Goal: Task Accomplishment & Management: Manage account settings

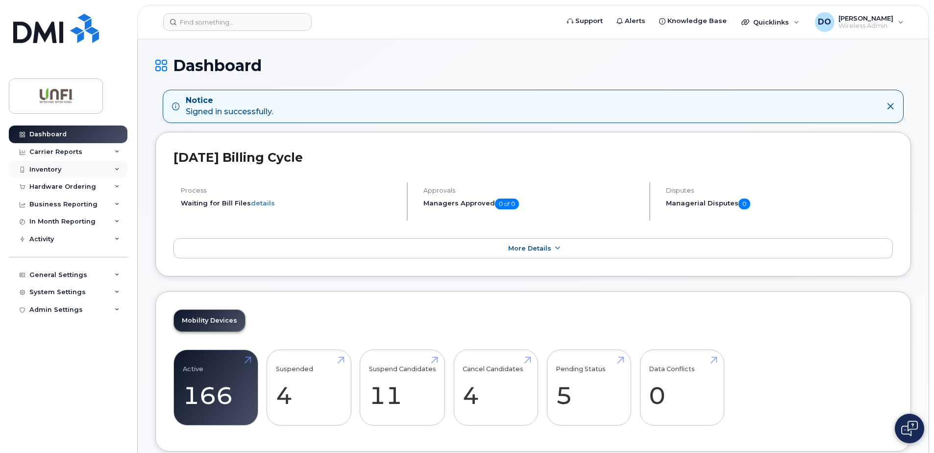
click at [50, 167] on div "Inventory" at bounding box center [45, 170] width 32 height 8
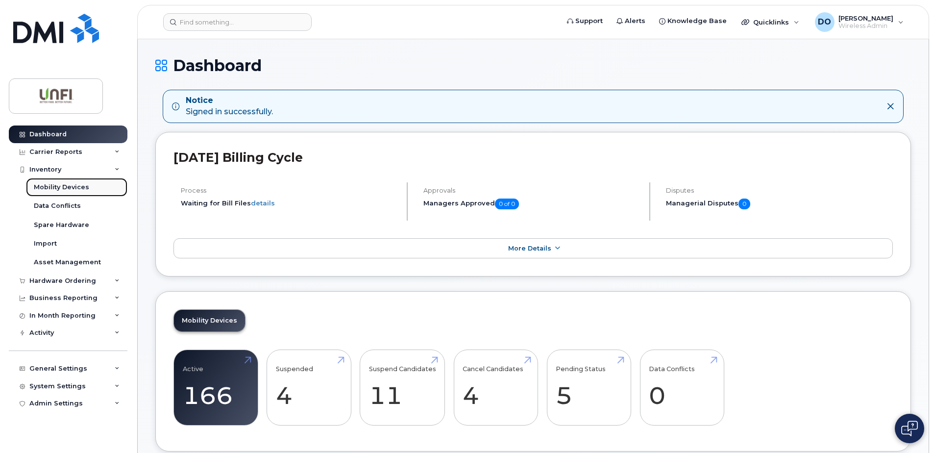
click at [58, 189] on div "Mobility Devices" at bounding box center [61, 187] width 55 height 9
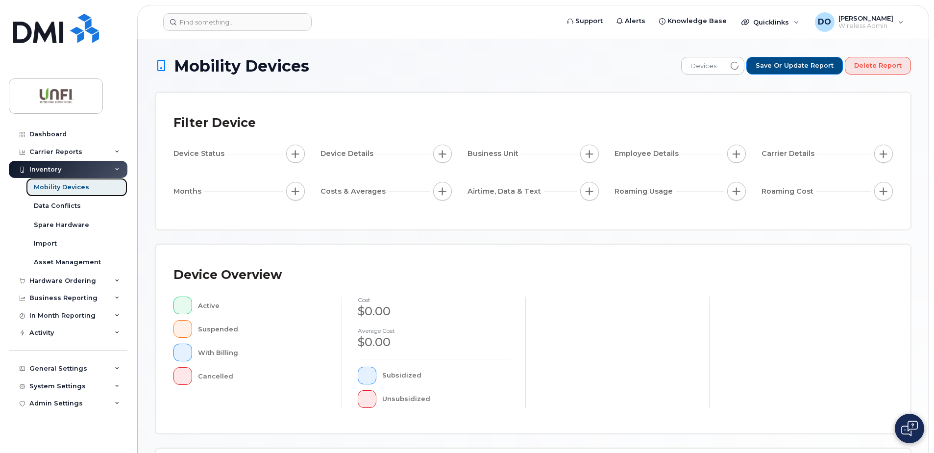
scroll to position [196, 0]
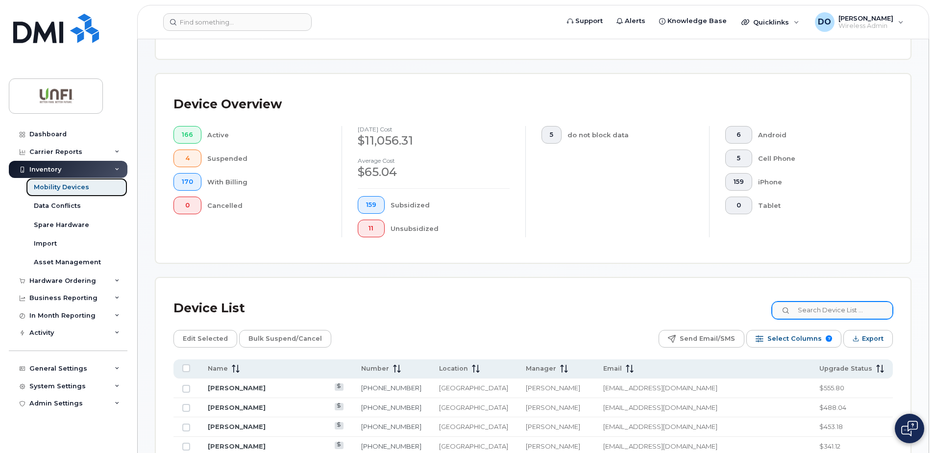
scroll to position [221, 0]
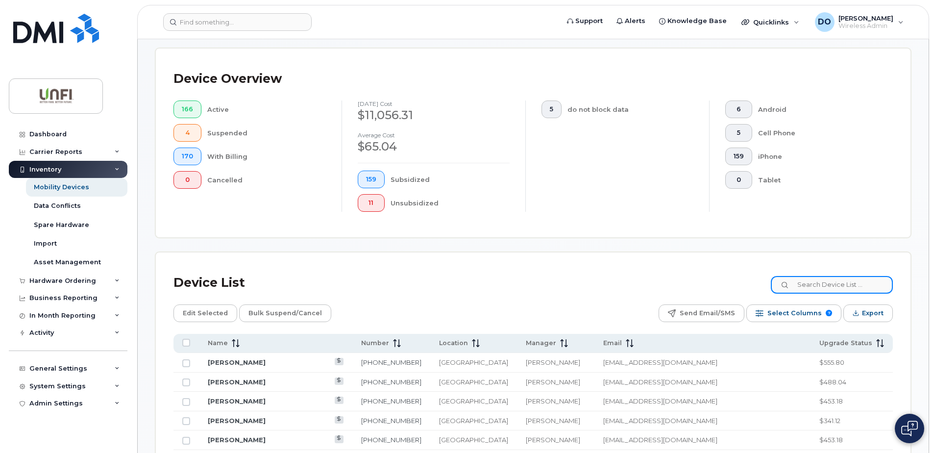
click at [814, 284] on input at bounding box center [832, 285] width 122 height 18
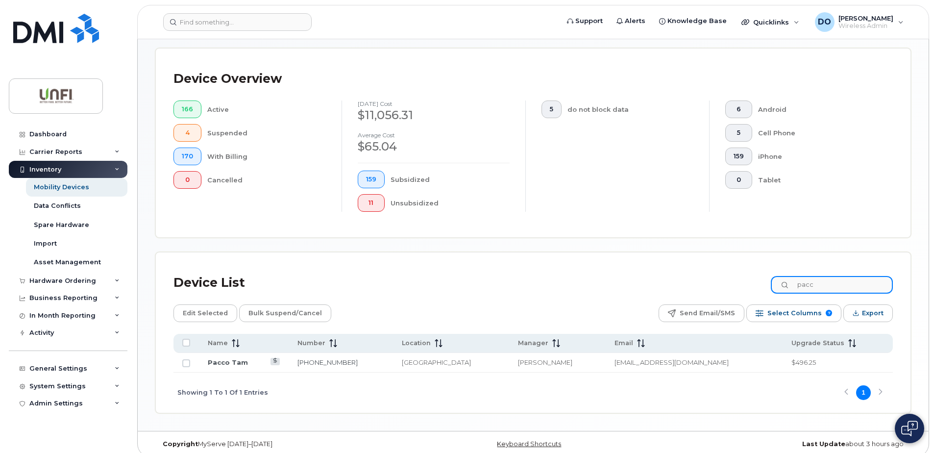
type input "pacc"
click at [606, 360] on td "Pacco Tam" at bounding box center [694, 363] width 176 height 20
click at [183, 363] on input "Row Unselected" at bounding box center [186, 363] width 8 height 8
checkbox input "true"
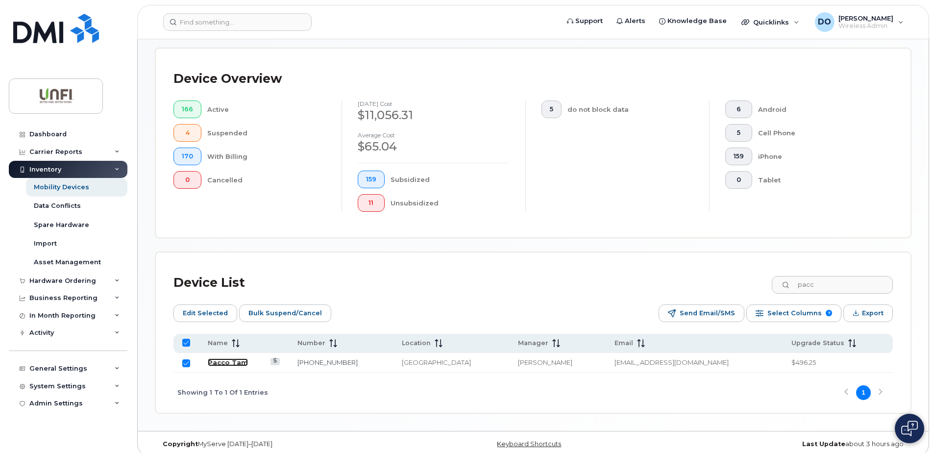
click at [227, 363] on link "Pacco Tam" at bounding box center [228, 362] width 40 height 8
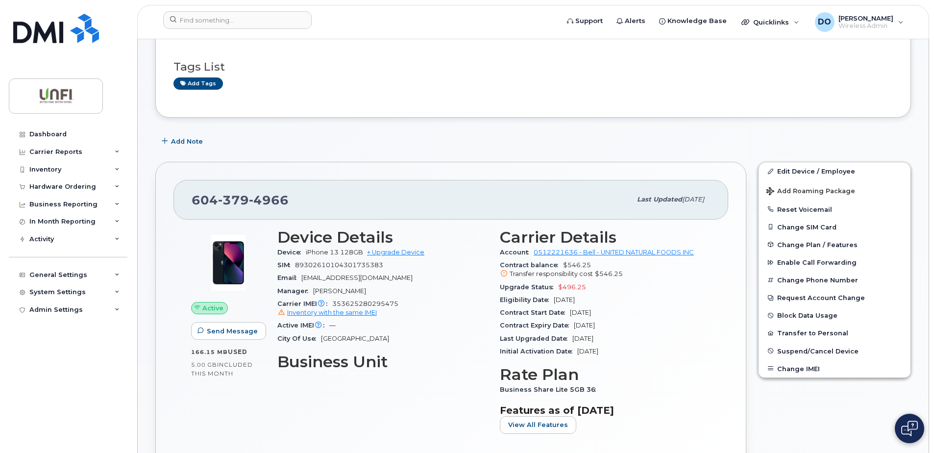
scroll to position [98, 0]
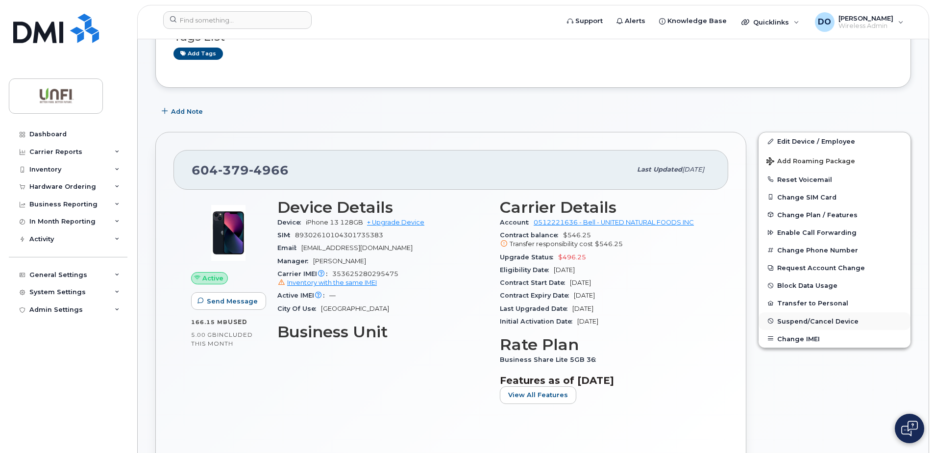
click at [801, 320] on span "Suspend/Cancel Device" at bounding box center [817, 320] width 81 height 7
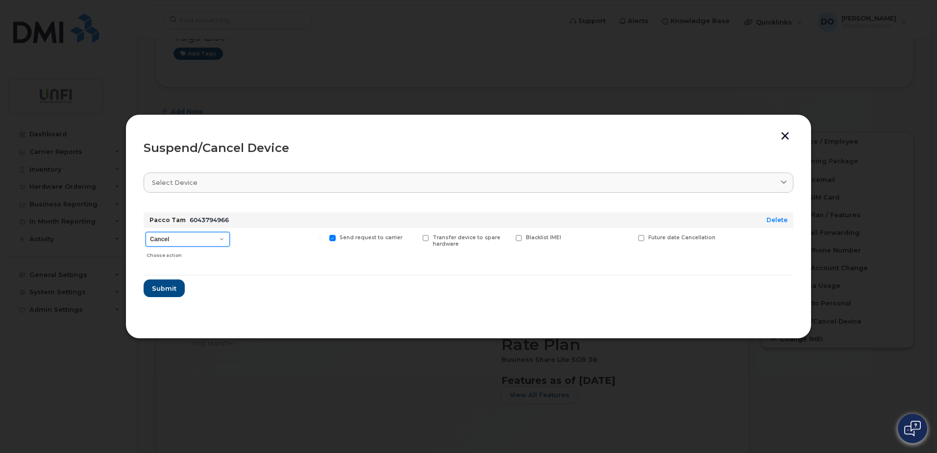
click at [207, 243] on select "Cancel Suspend - Extend Suspension Suspend - Reduced Rate Suspend - Full Rate S…" at bounding box center [188, 239] width 84 height 15
click at [146, 232] on select "Cancel Suspend - Extend Suspension Suspend - Reduced Rate Suspend - Full Rate S…" at bounding box center [188, 239] width 84 height 15
click at [221, 239] on select "Cancel Suspend - Extend Suspension Suspend - Reduced Rate Suspend - Full Rate S…" at bounding box center [188, 239] width 84 height 15
select select "[object Object]"
click at [146, 232] on select "Cancel Suspend - Extend Suspension Suspend - Reduced Rate Suspend - Full Rate S…" at bounding box center [188, 239] width 84 height 15
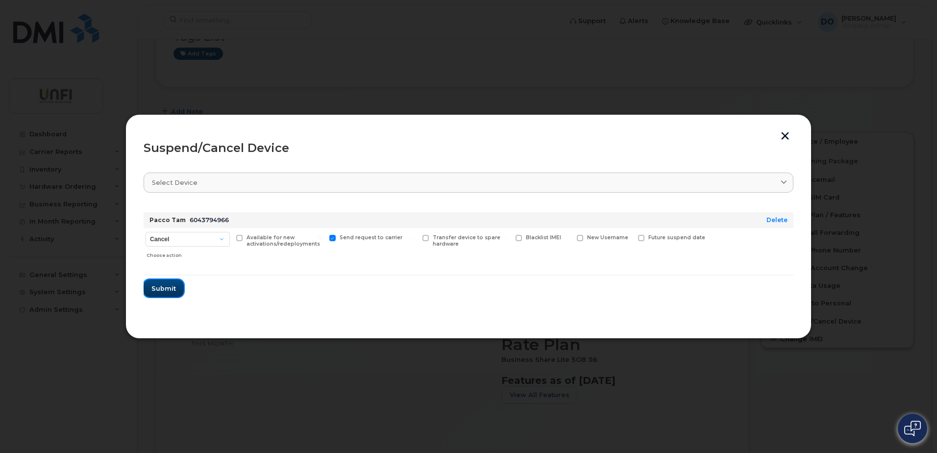
click at [168, 287] on span "Submit" at bounding box center [163, 288] width 24 height 9
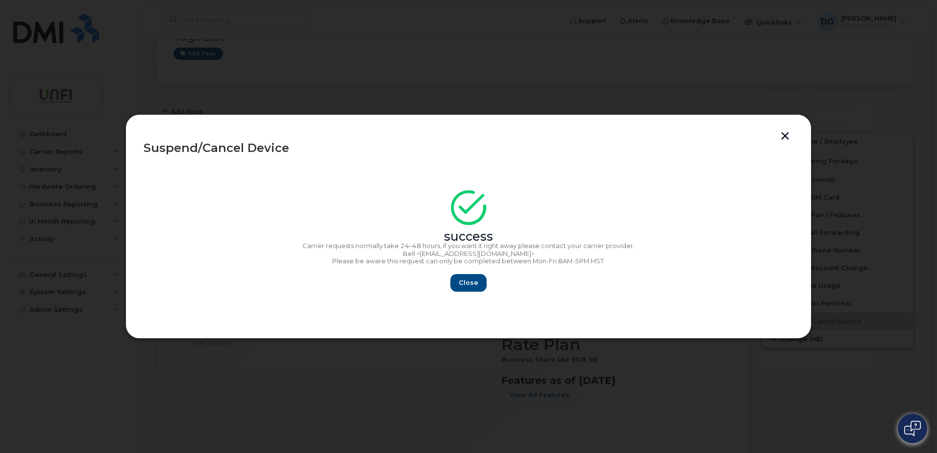
click at [781, 137] on button "button" at bounding box center [785, 137] width 15 height 10
